Goal: Transaction & Acquisition: Download file/media

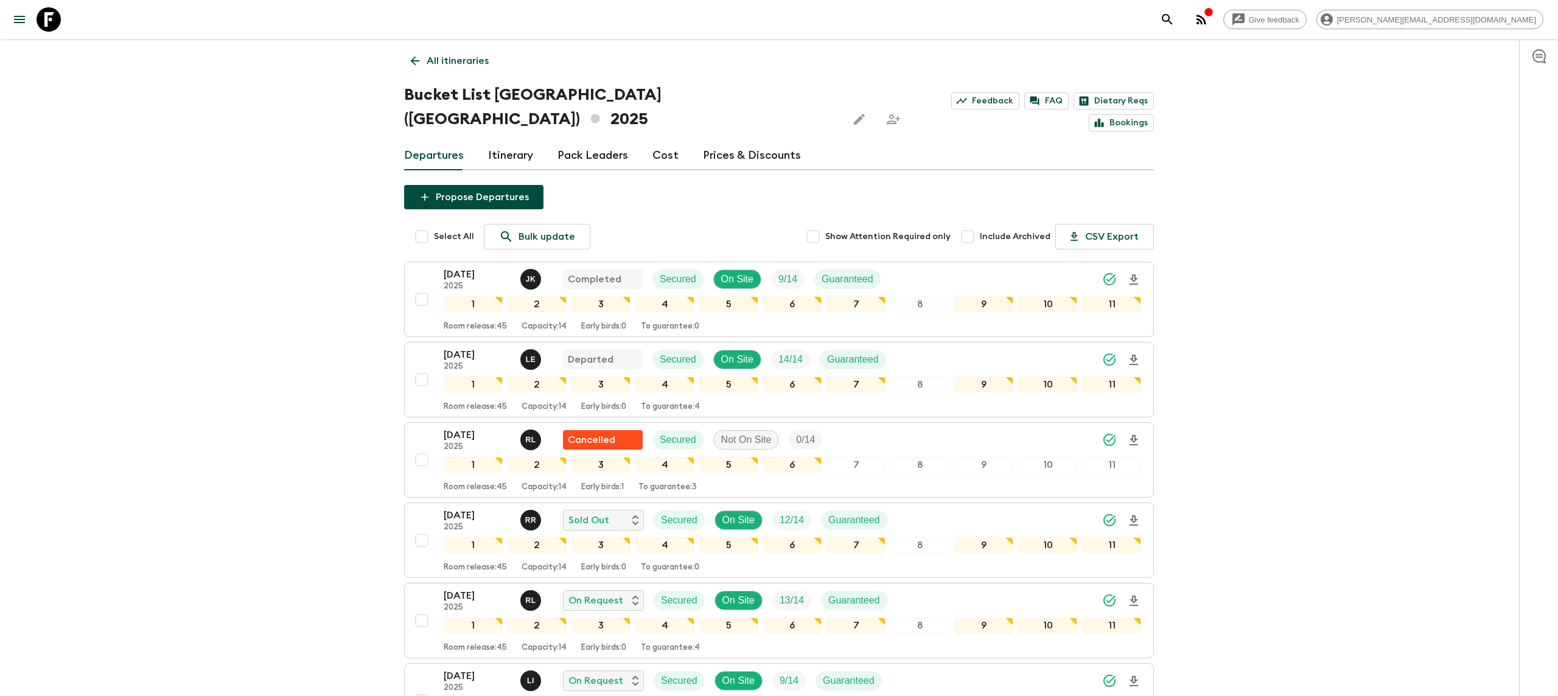
click at [47, 15] on icon at bounding box center [49, 19] width 24 height 24
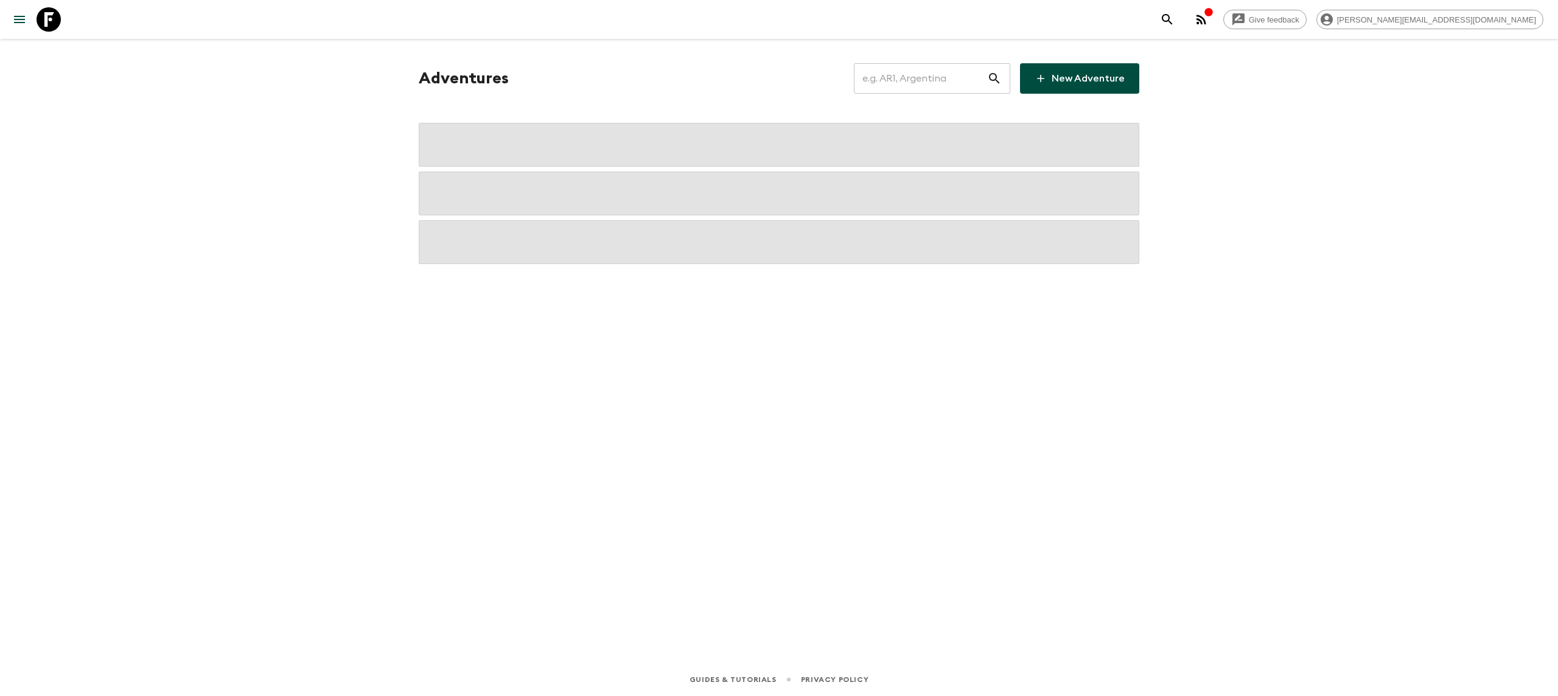
click at [940, 80] on input "text" at bounding box center [920, 78] width 133 height 34
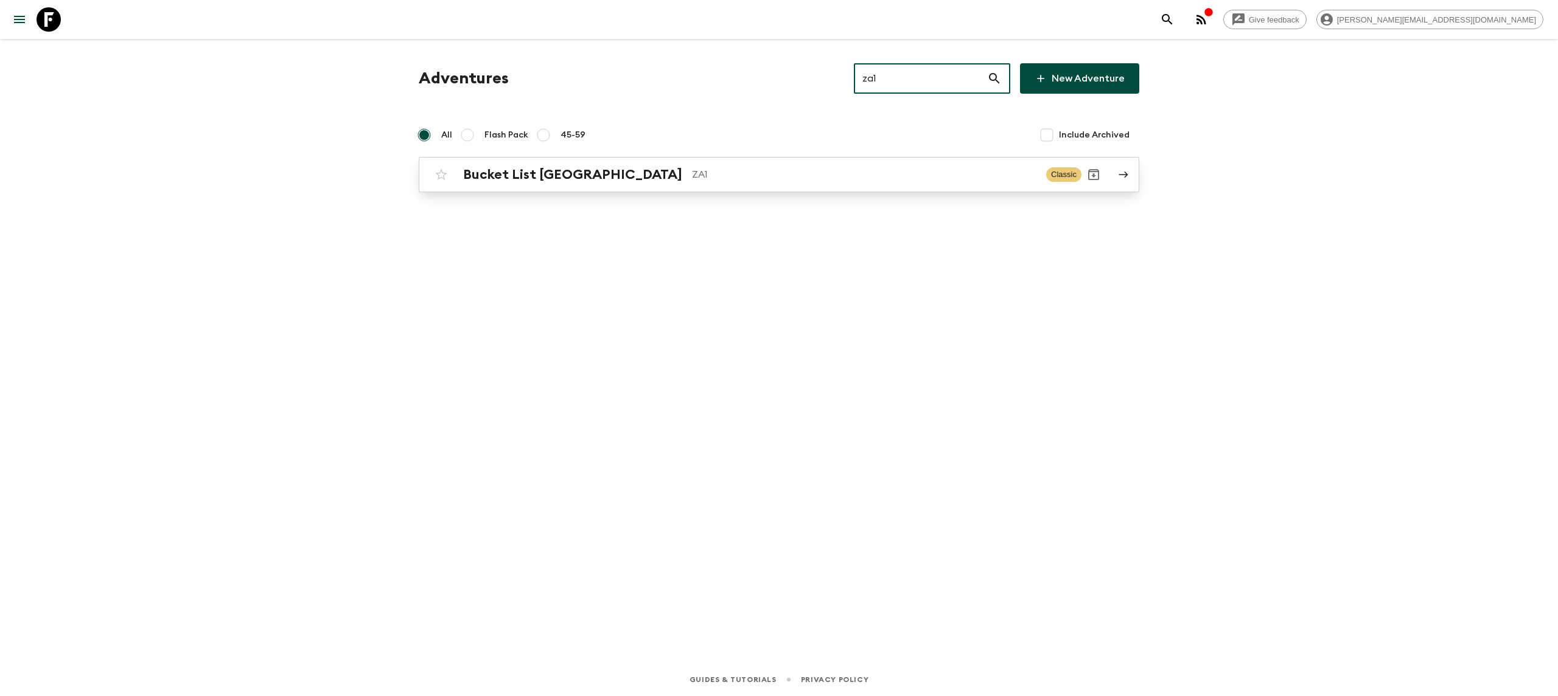
type input "za1"
click at [692, 177] on p "ZA1" at bounding box center [864, 174] width 345 height 15
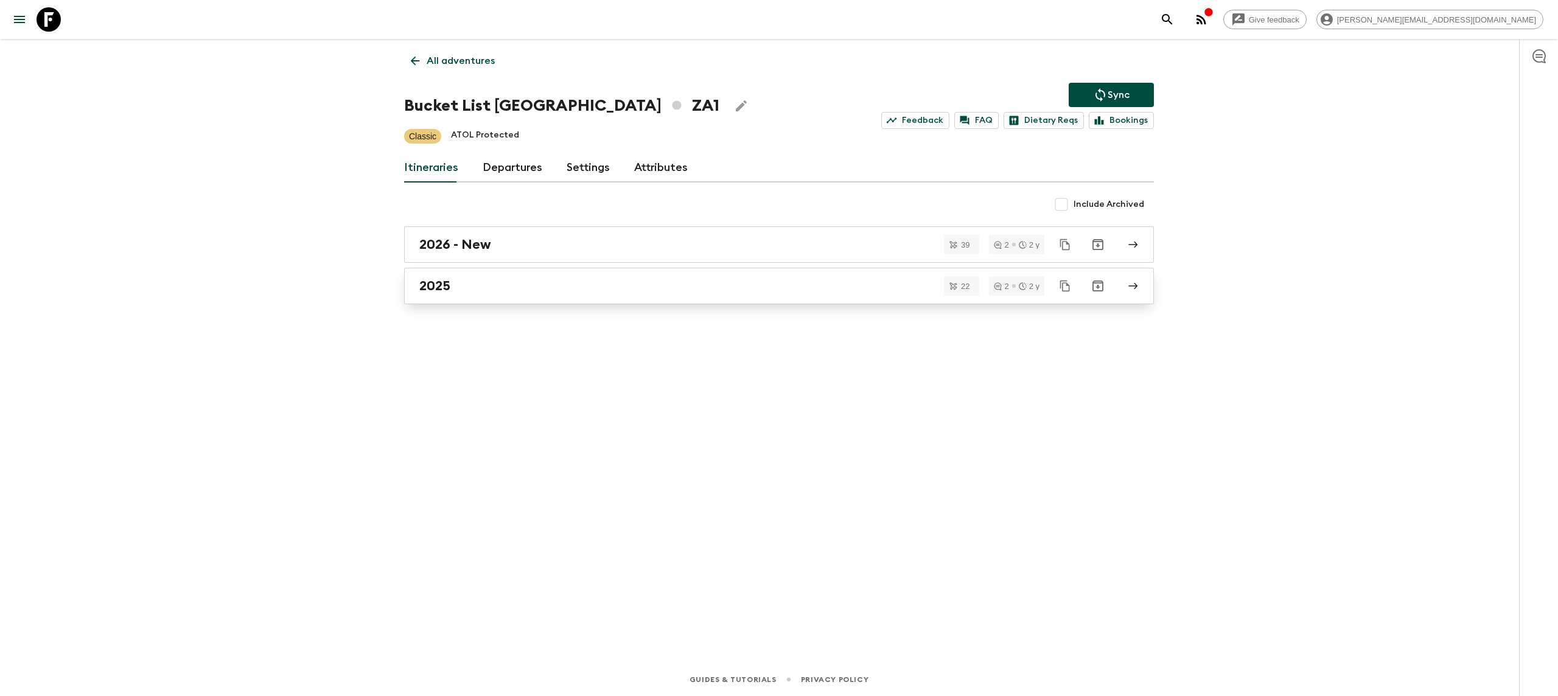
click at [539, 284] on div "2025" at bounding box center [767, 286] width 696 height 16
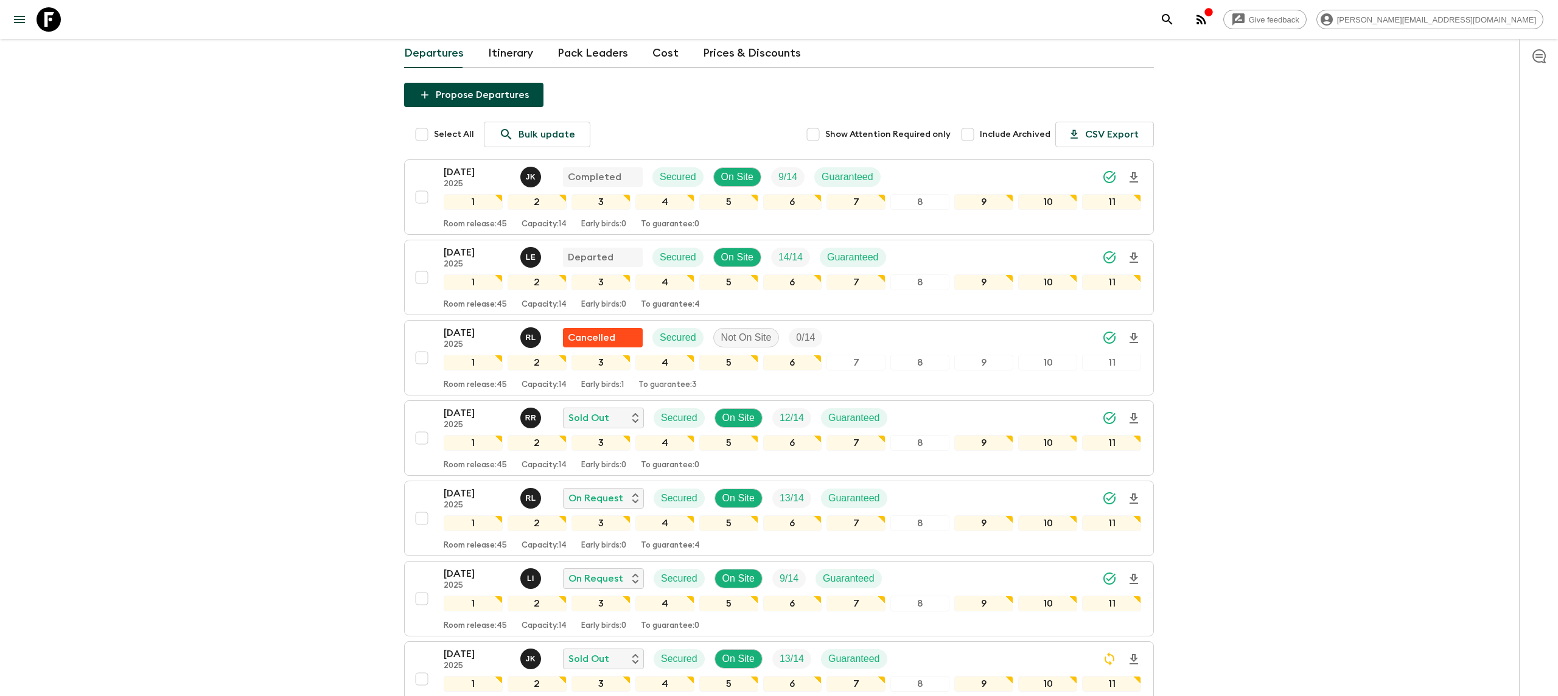
scroll to position [106, 0]
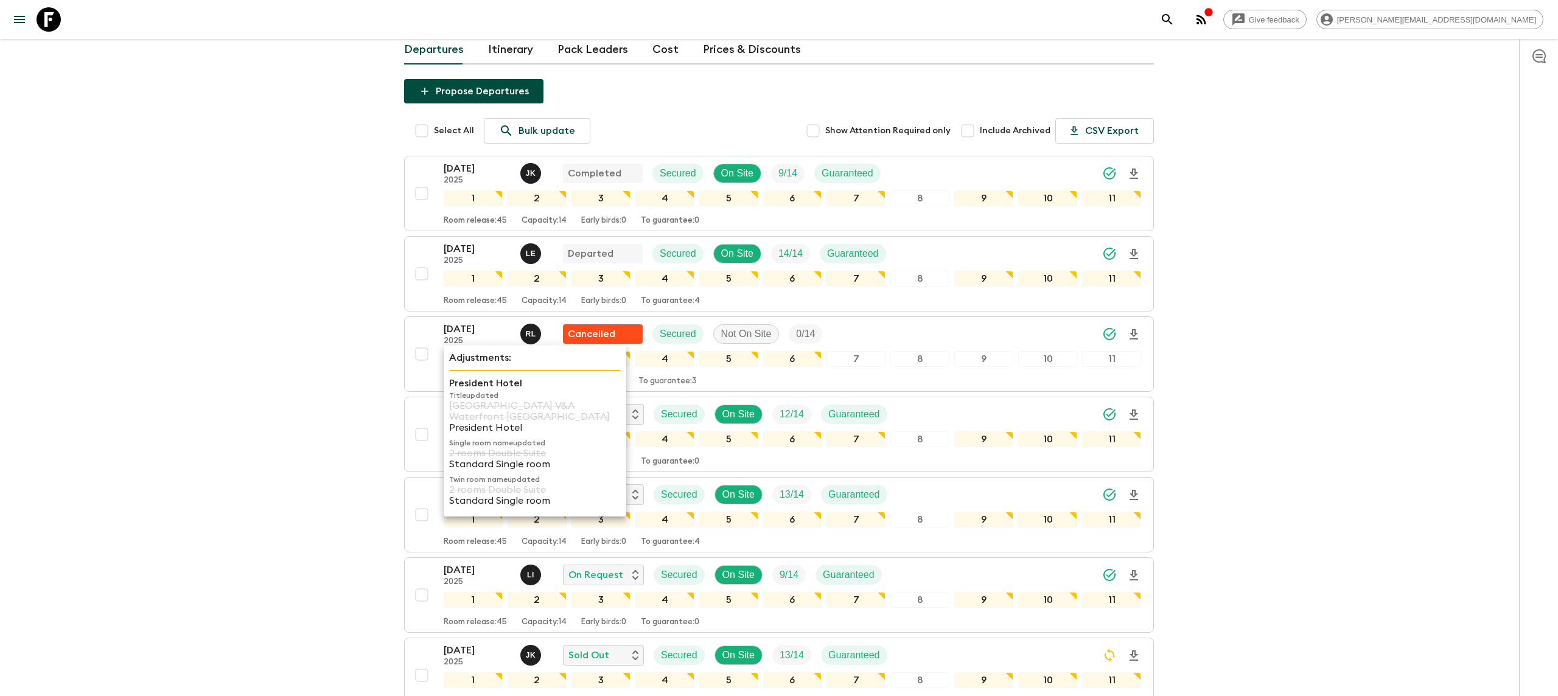
click at [471, 399] on p "Title updated" at bounding box center [535, 396] width 172 height 10
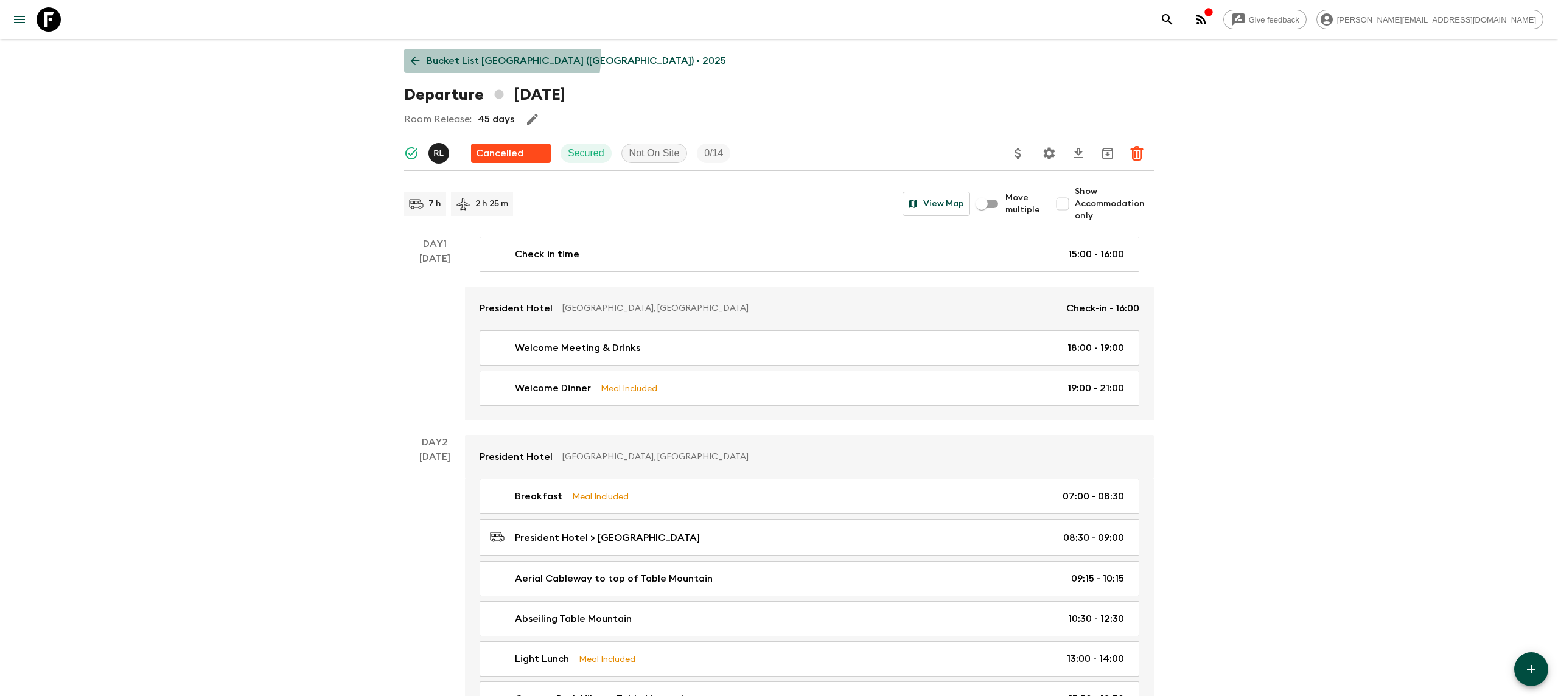
click at [426, 50] on link "Bucket List [GEOGRAPHIC_DATA] ([GEOGRAPHIC_DATA]) • 2025" at bounding box center [568, 61] width 329 height 24
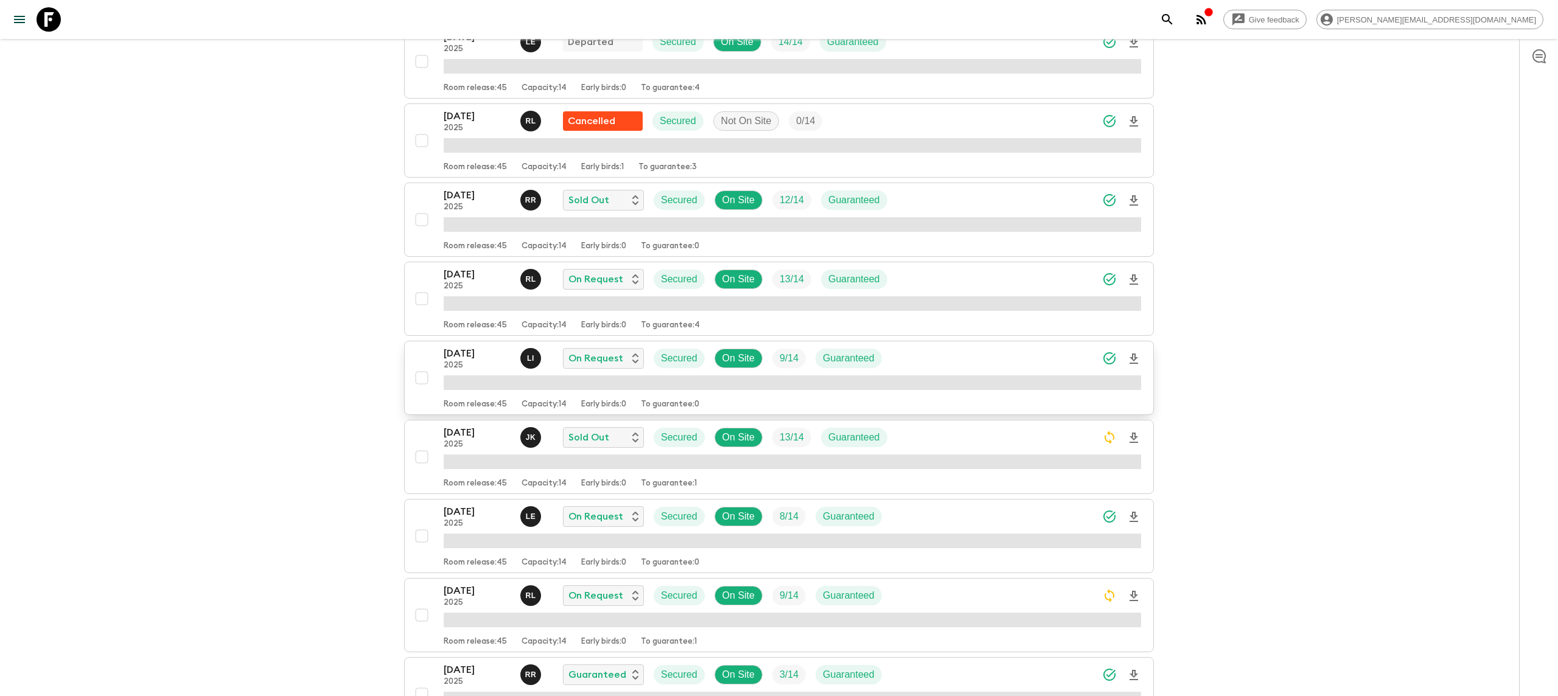
scroll to position [315, 0]
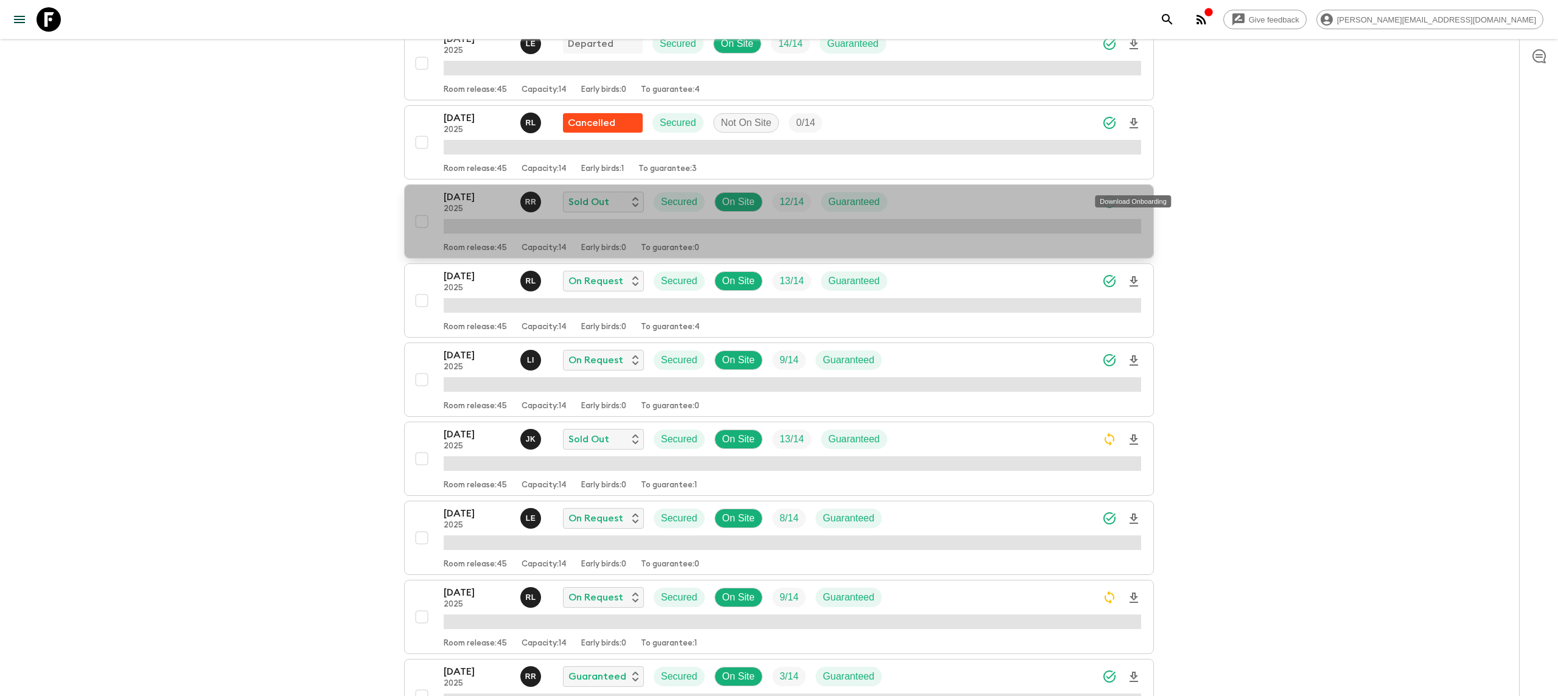
click at [1133, 195] on icon "Download Onboarding" at bounding box center [1134, 202] width 15 height 15
